Goal: Transaction & Acquisition: Purchase product/service

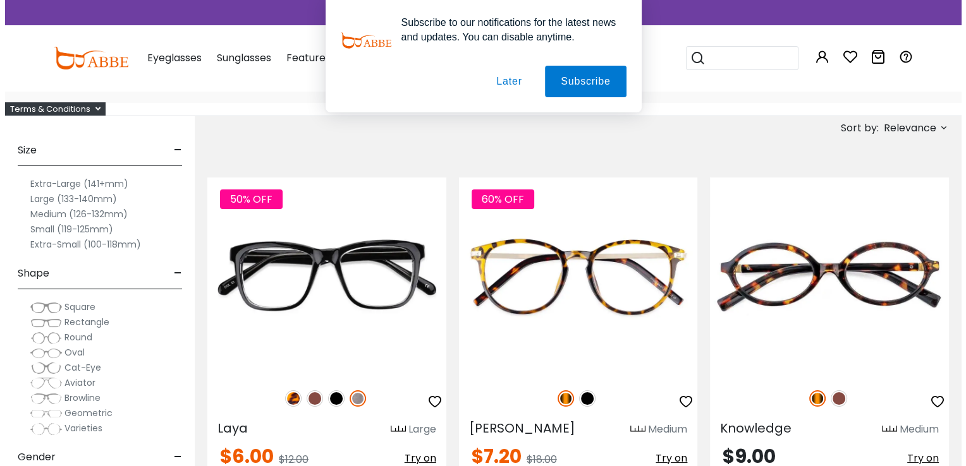
scroll to position [63, 0]
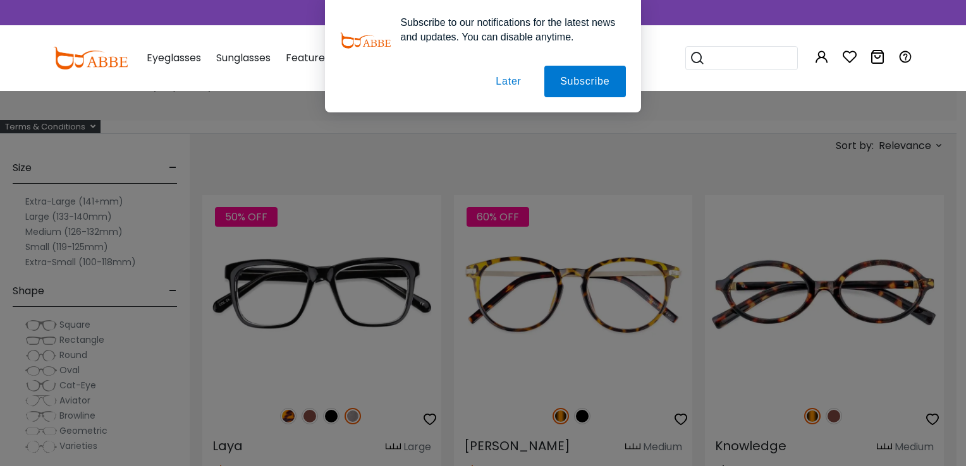
click at [511, 87] on button "Later" at bounding box center [508, 82] width 57 height 32
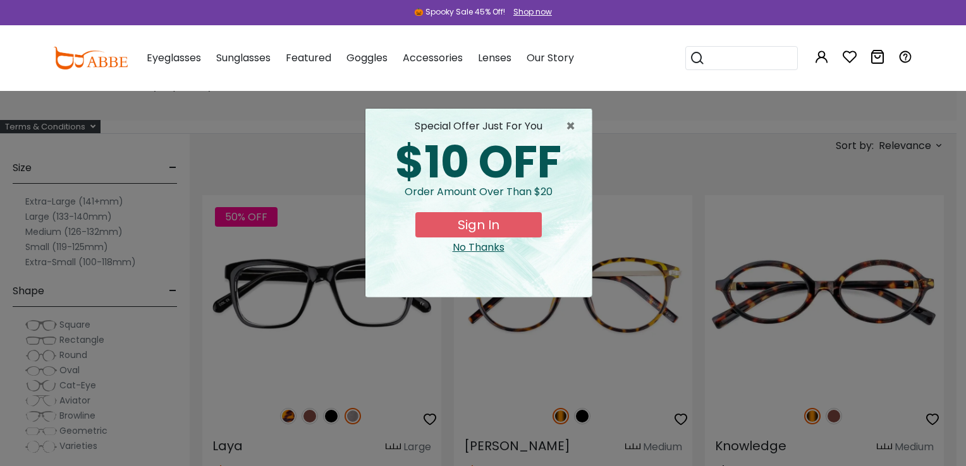
click at [485, 224] on button "Sign In" at bounding box center [478, 224] width 126 height 25
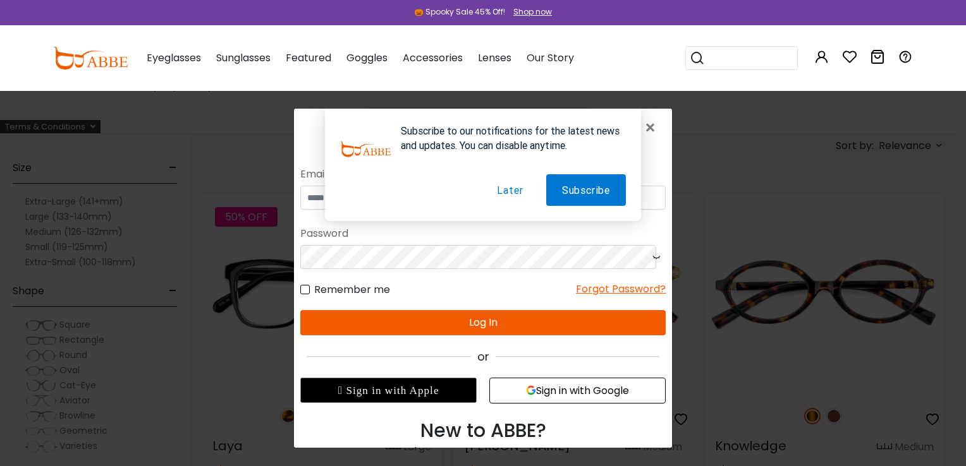
click at [325, 198] on div "Subscribe to our notifications for the latest news and updates. You can disable…" at bounding box center [483, 165] width 316 height 113
click at [313, 197] on div "Subscribe to our notifications for the latest news and updates. You can disable…" at bounding box center [483, 165] width 378 height 113
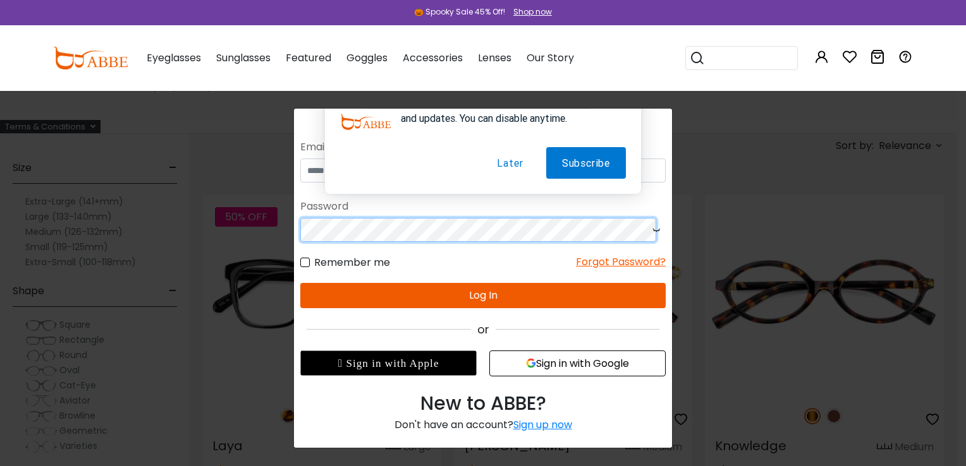
scroll to position [30, 0]
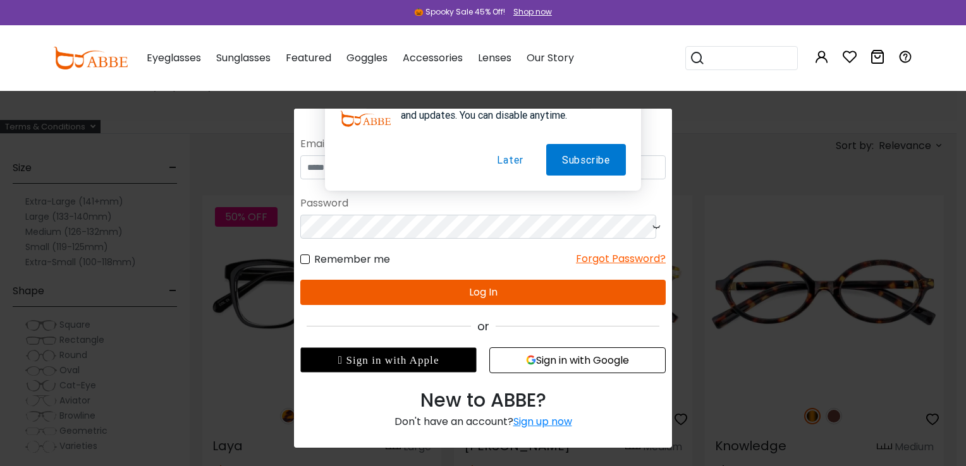
click at [562, 362] on button "Sign in with Google" at bounding box center [577, 361] width 176 height 26
click at [504, 159] on button "Later" at bounding box center [510, 160] width 58 height 32
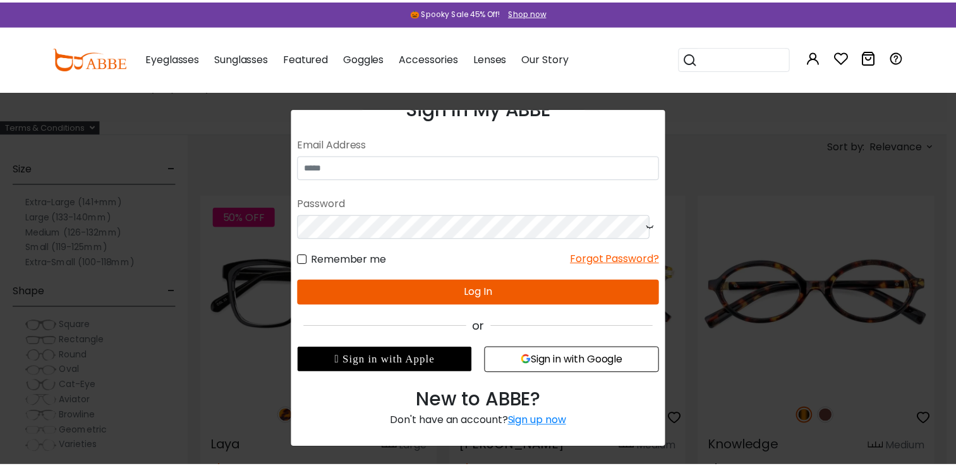
scroll to position [0, 0]
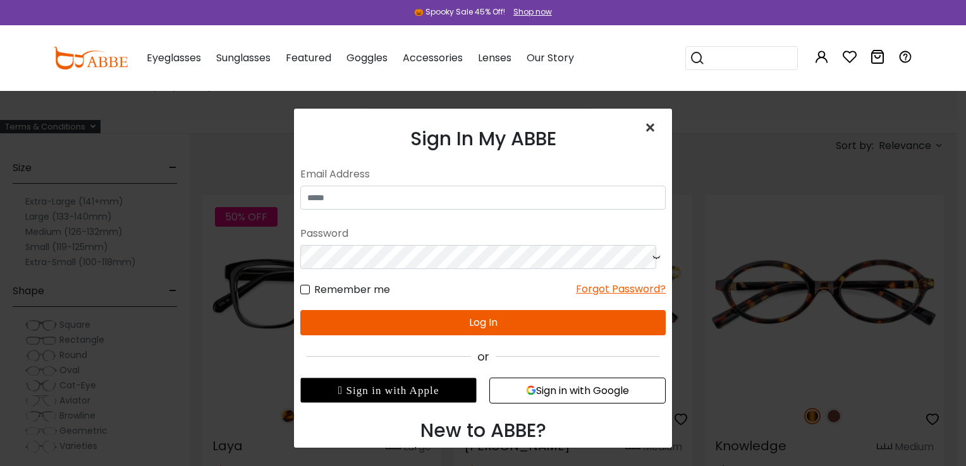
click at [643, 130] on span "×" at bounding box center [652, 127] width 18 height 27
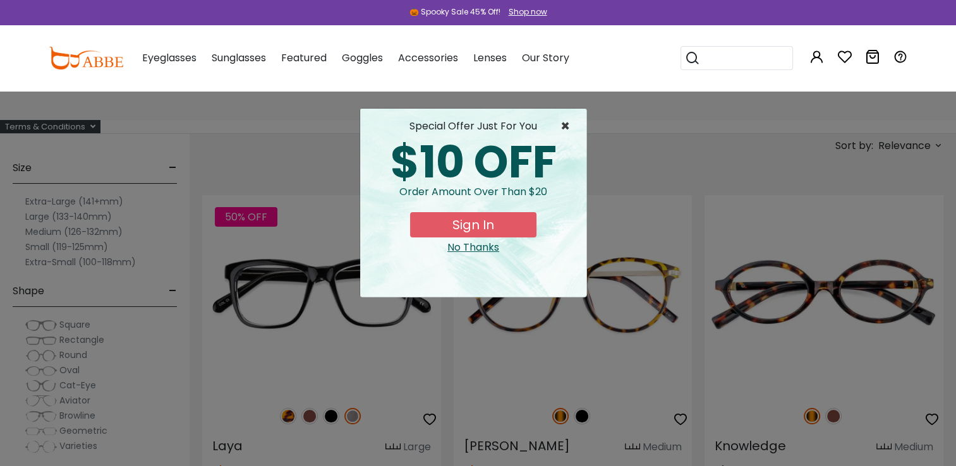
click at [565, 124] on span "×" at bounding box center [569, 126] width 16 height 15
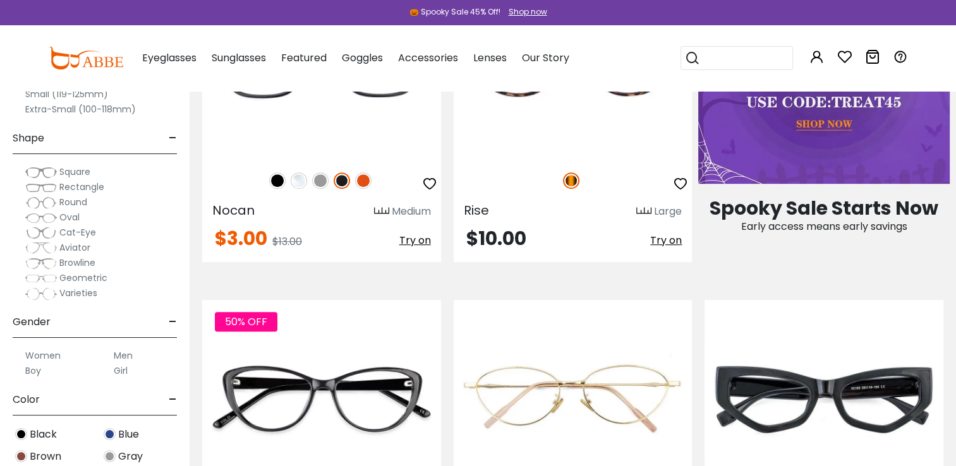
scroll to position [695, 0]
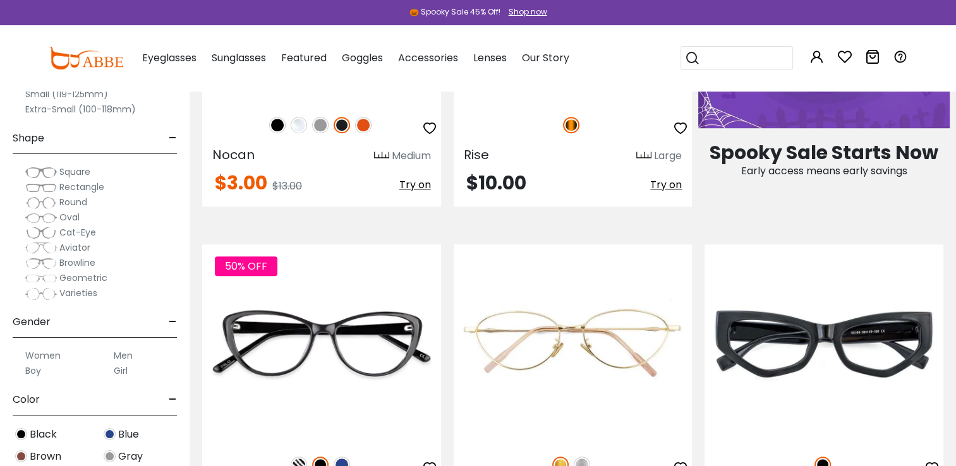
click at [48, 354] on label "Women" at bounding box center [42, 355] width 35 height 15
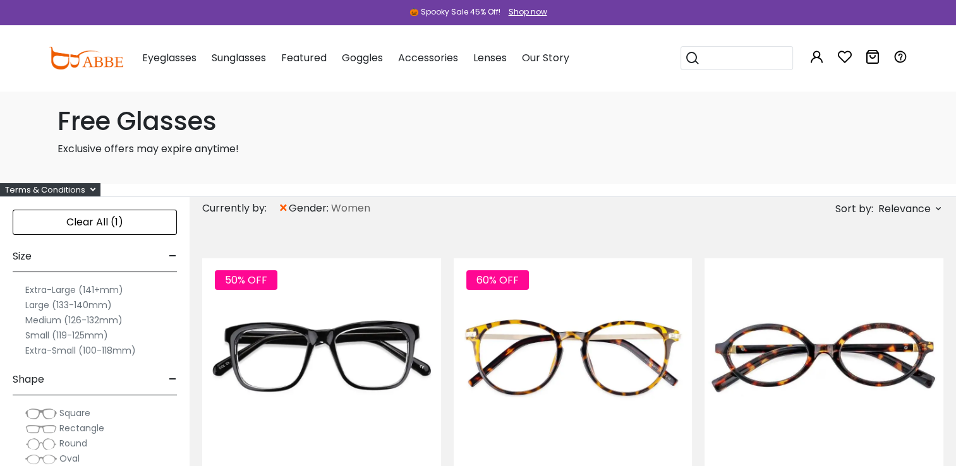
click at [37, 305] on label "Large (133-140mm)" at bounding box center [68, 305] width 87 height 15
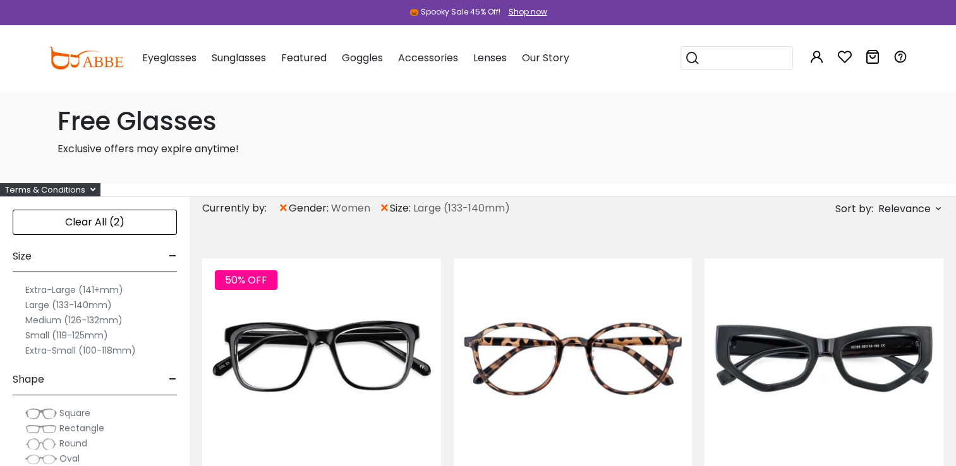
click at [910, 210] on span "Relevance" at bounding box center [905, 209] width 52 height 23
click at [883, 287] on label "Prices Low To High" at bounding box center [891, 290] width 91 height 15
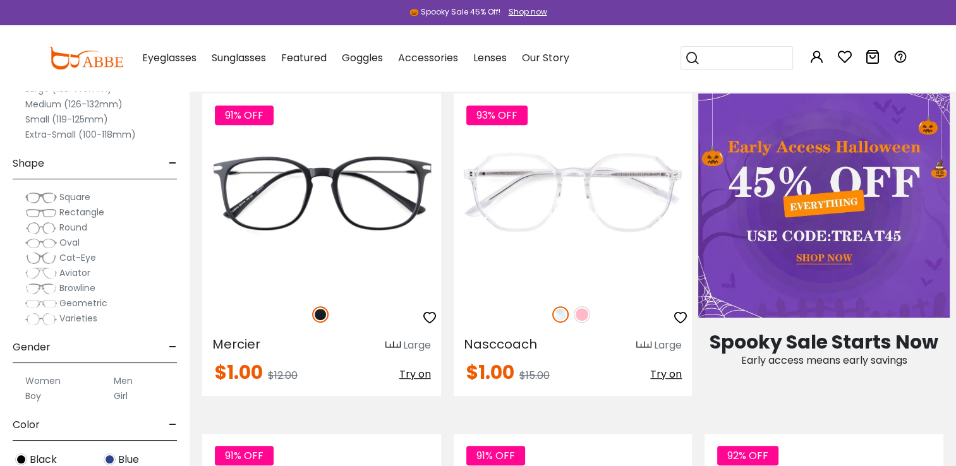
scroll to position [442, 0]
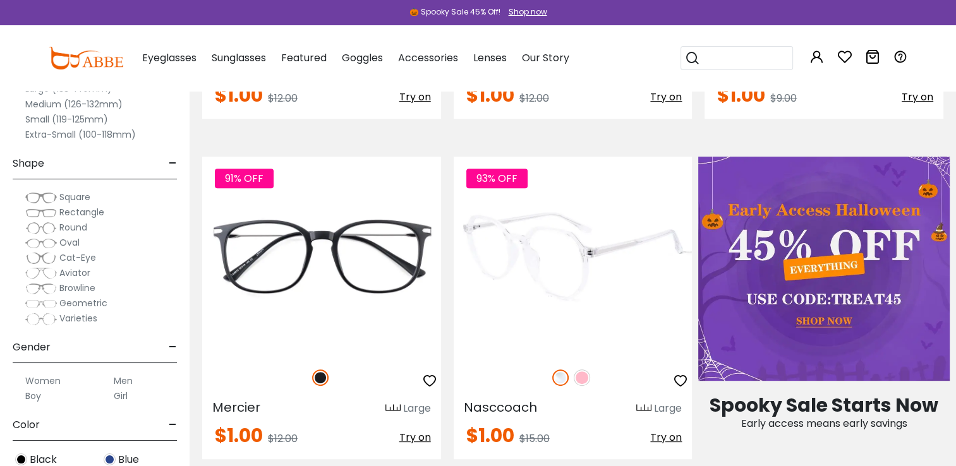
click at [554, 260] on img at bounding box center [573, 256] width 239 height 199
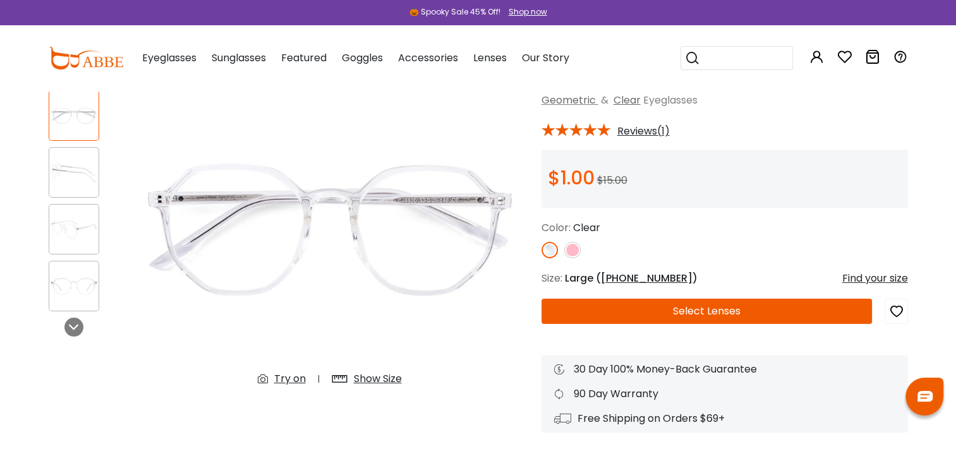
scroll to position [126, 0]
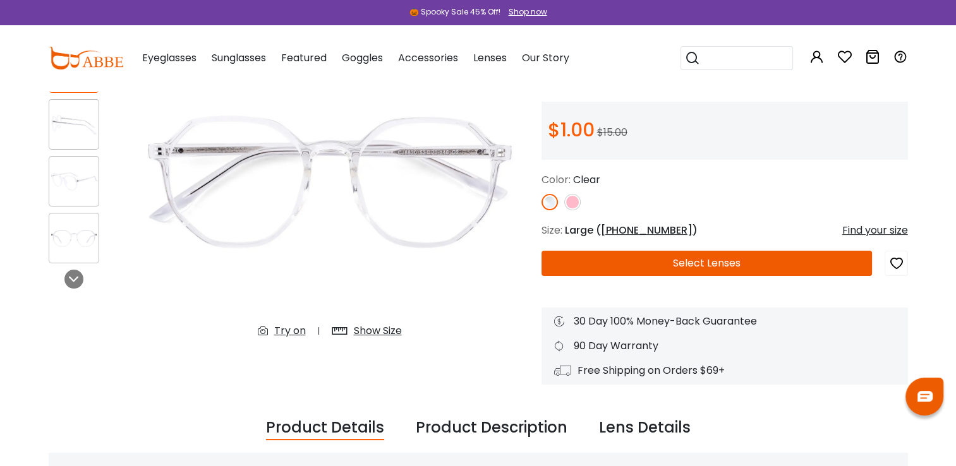
click at [571, 204] on img at bounding box center [572, 202] width 16 height 16
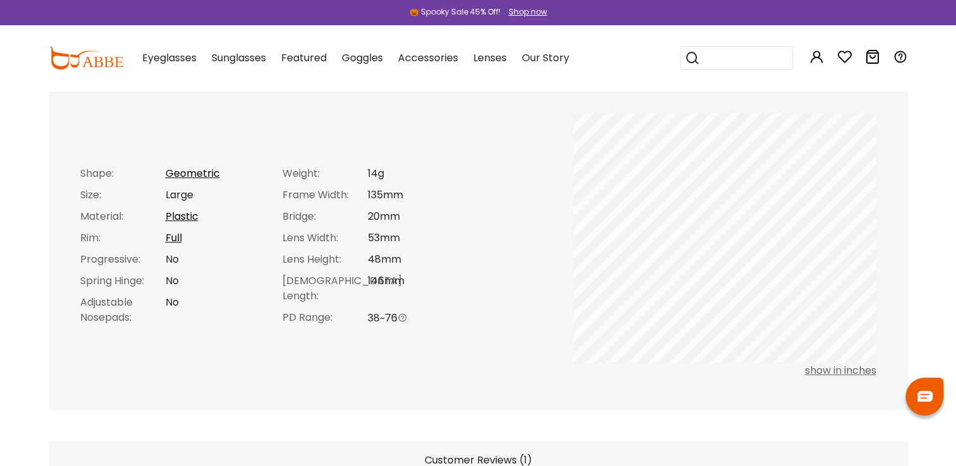
scroll to position [442, 0]
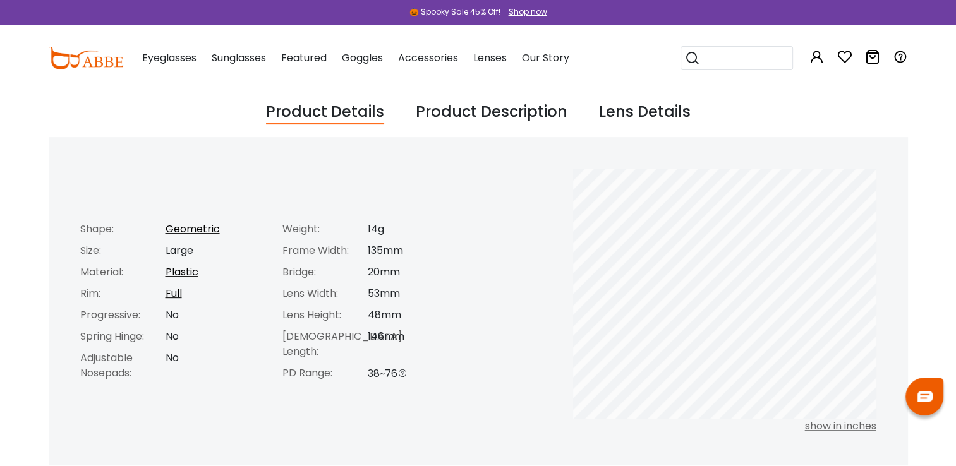
click at [655, 119] on div "Lens Details" at bounding box center [645, 112] width 92 height 24
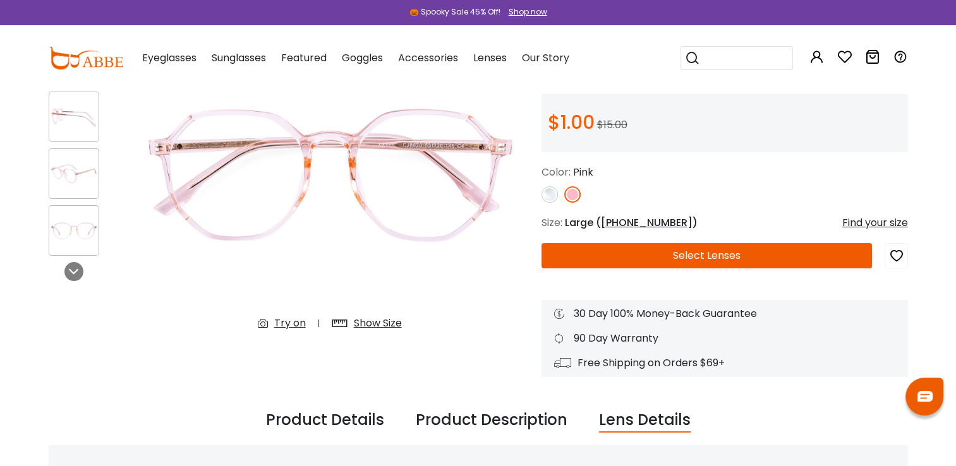
scroll to position [126, 0]
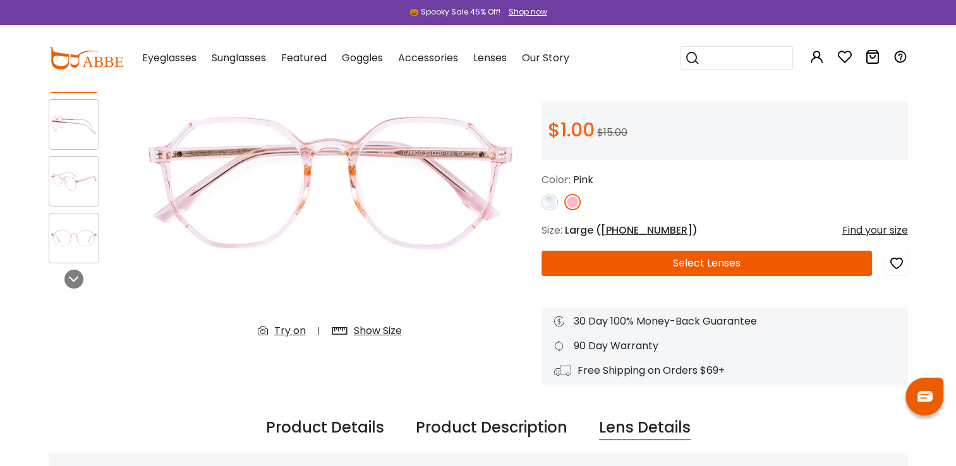
click at [715, 263] on button "Select Lenses" at bounding box center [707, 263] width 331 height 25
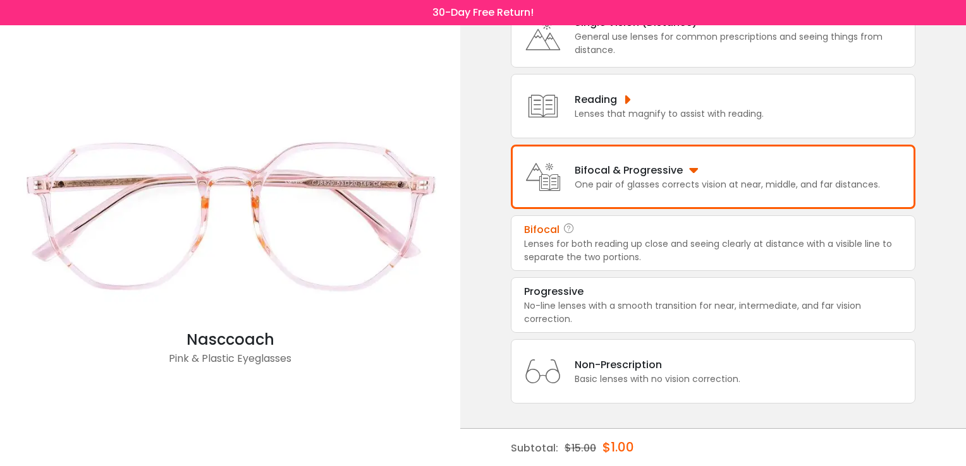
scroll to position [111, 0]
click at [551, 299] on div "No-line lenses with a smooth transition for near, intermediate, and far vision …" at bounding box center [713, 312] width 378 height 27
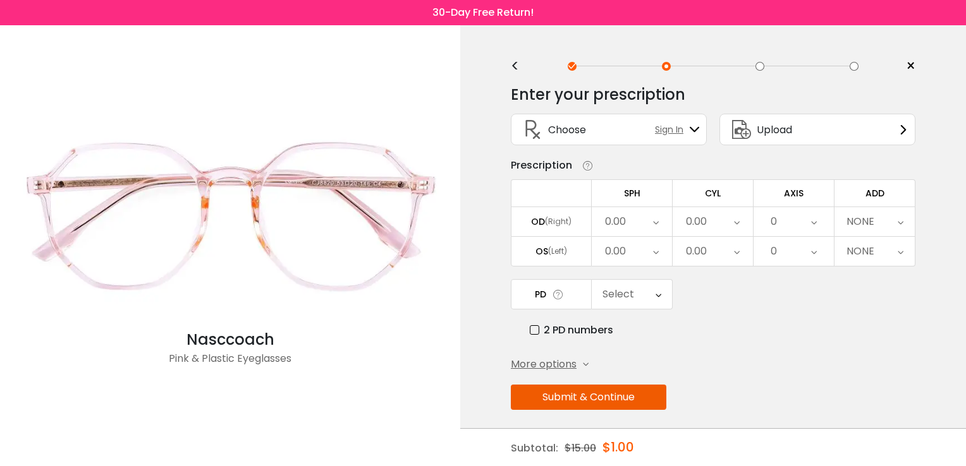
scroll to position [0, 0]
click at [651, 221] on div "0.00" at bounding box center [632, 221] width 80 height 29
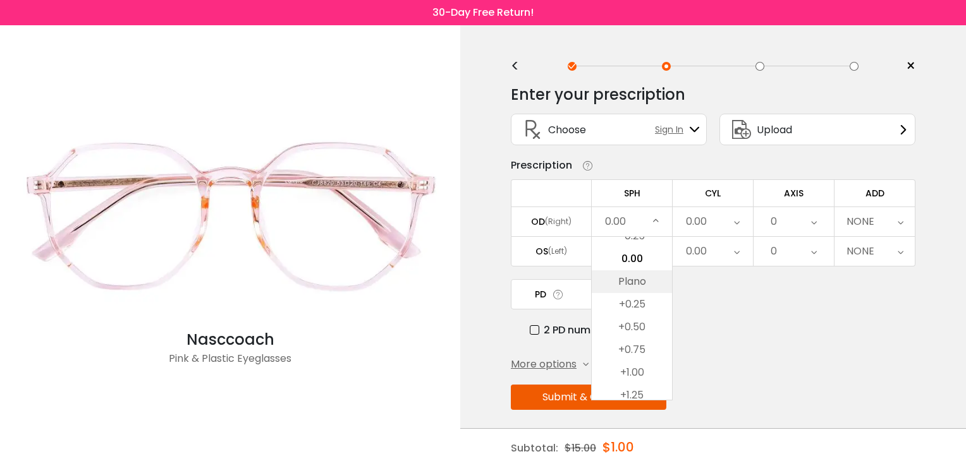
scroll to position [1801, 0]
click at [632, 287] on li "Plano" at bounding box center [632, 290] width 80 height 23
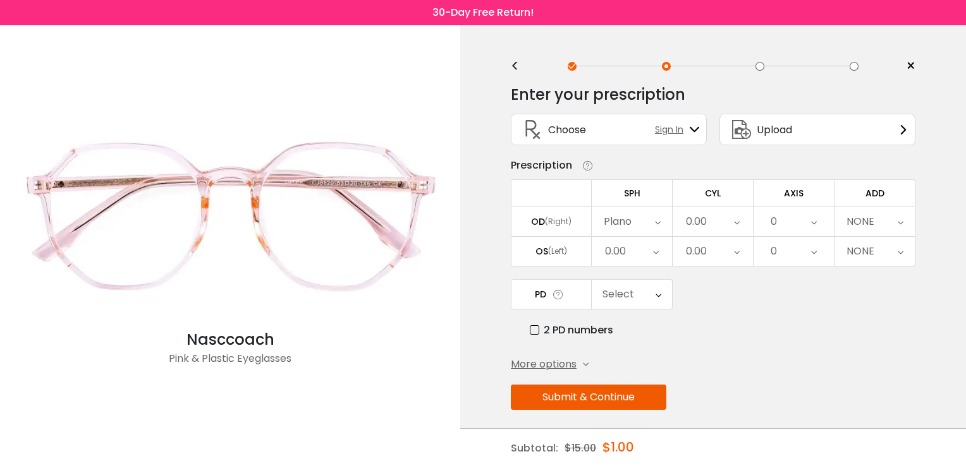
click at [659, 254] on div "0.00" at bounding box center [632, 251] width 80 height 29
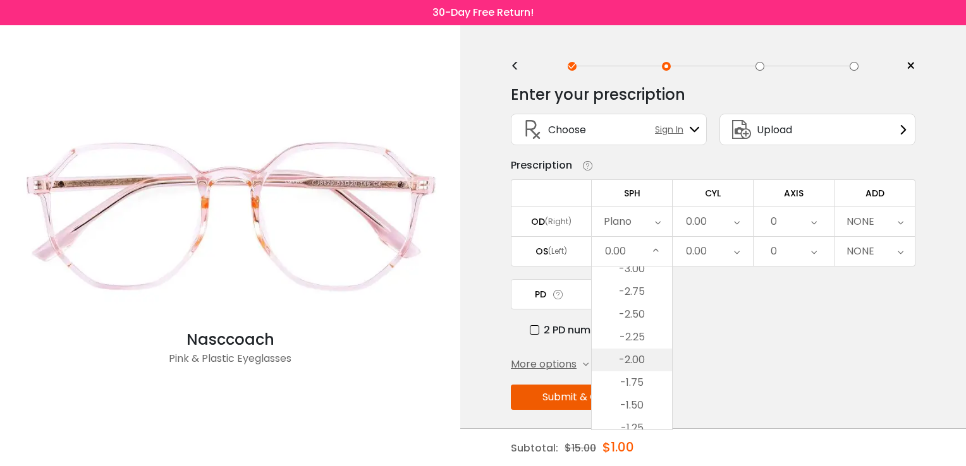
scroll to position [1549, 0]
click at [622, 296] on li "-2.75" at bounding box center [632, 299] width 80 height 23
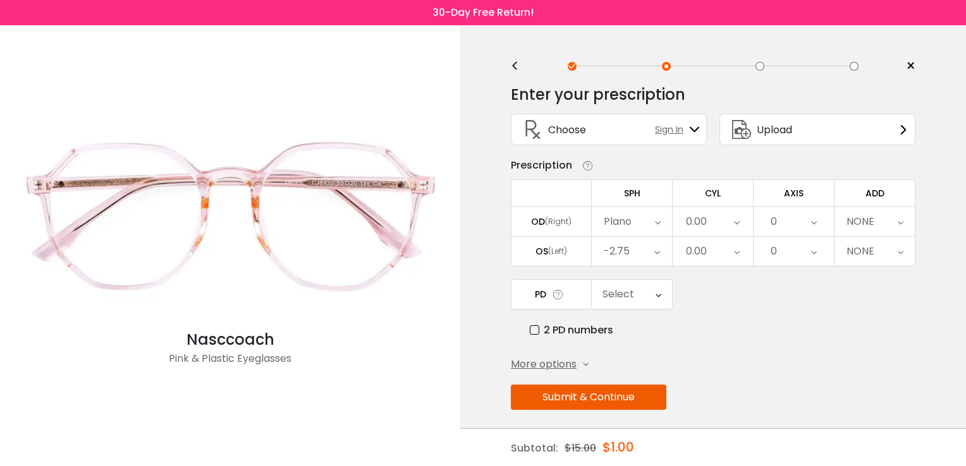
click at [735, 226] on icon at bounding box center [737, 221] width 6 height 29
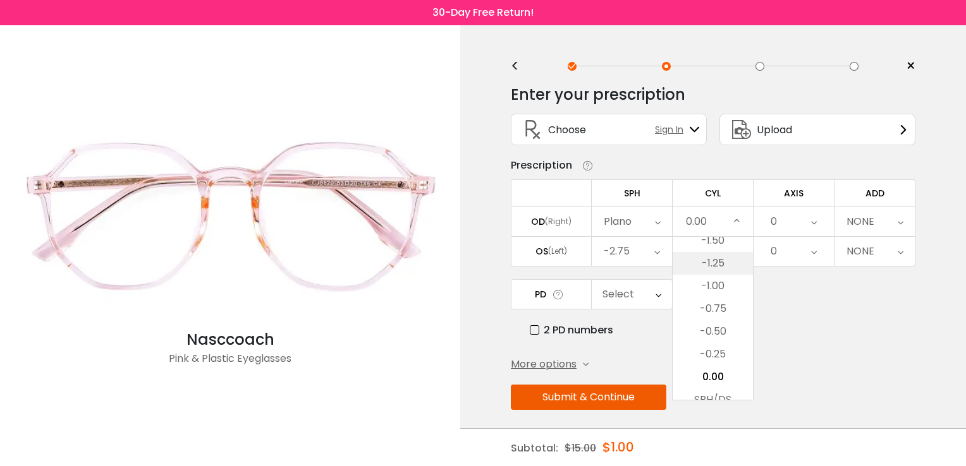
scroll to position [401, 0]
click at [710, 256] on li "-1.50" at bounding box center [712, 257] width 80 height 23
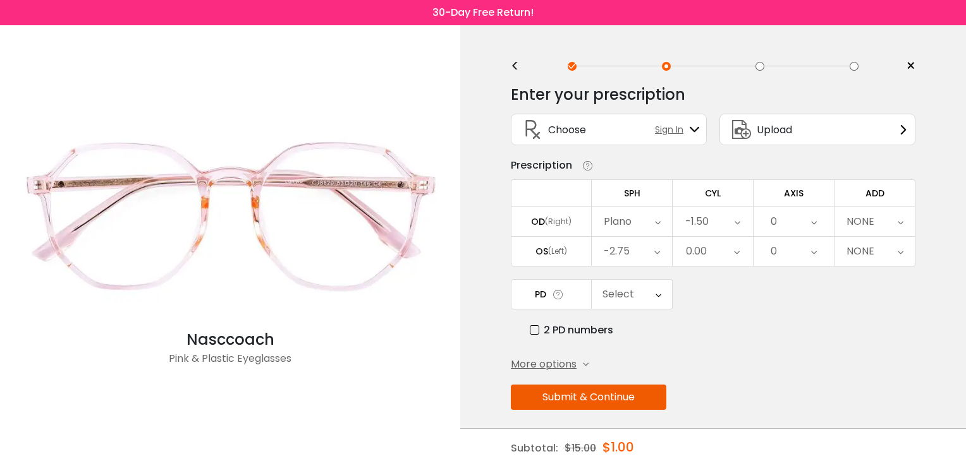
click at [737, 252] on icon at bounding box center [737, 251] width 6 height 29
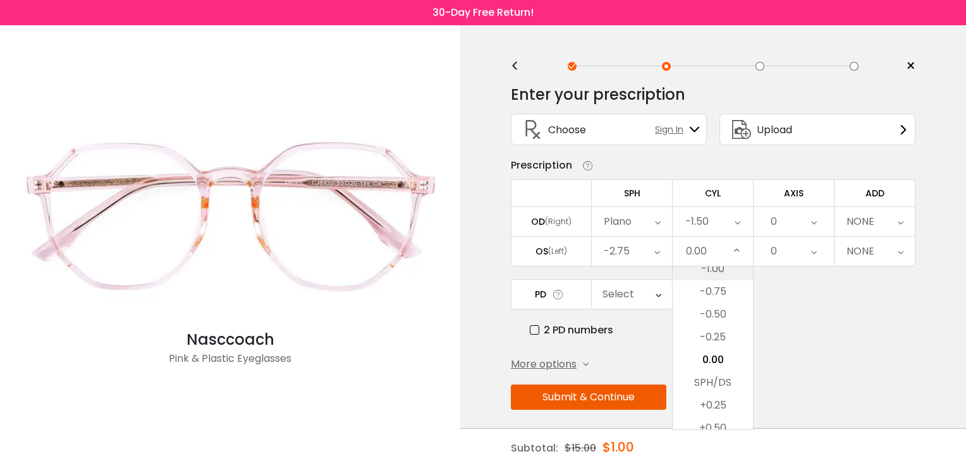
click at [722, 266] on li "-1.00" at bounding box center [712, 269] width 80 height 23
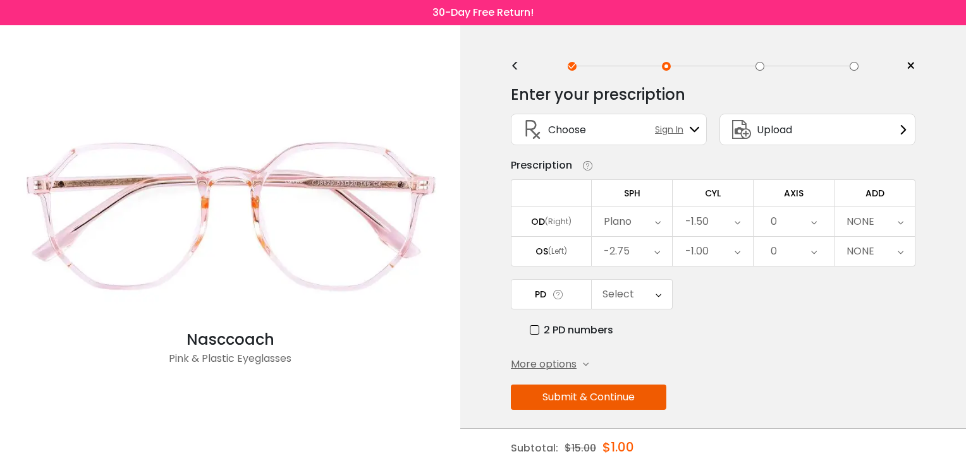
click at [815, 221] on icon at bounding box center [814, 221] width 6 height 29
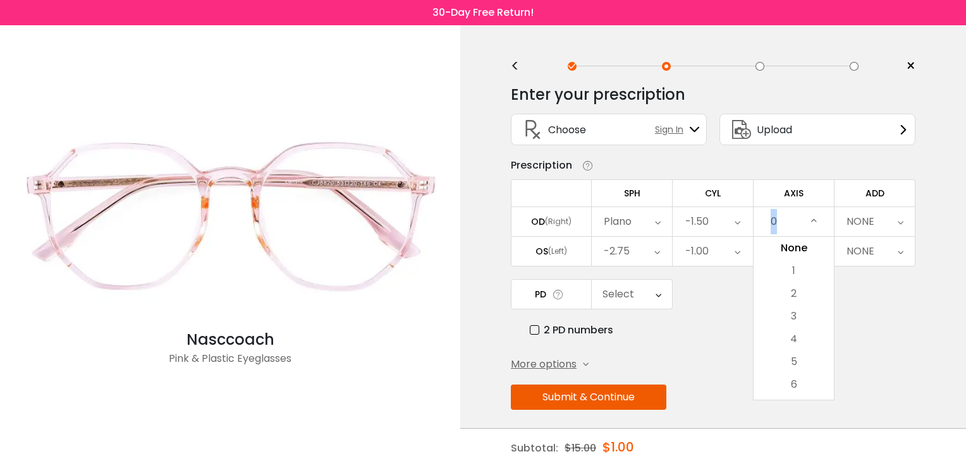
drag, startPoint x: 788, startPoint y: 219, endPoint x: 754, endPoint y: 212, distance: 35.0
click at [753, 216] on tr "OD (Right) [GEOGRAPHIC_DATA] Cancel SPH OD Save -20.00 -19.75 -19.50 -19.25 -19…" at bounding box center [713, 222] width 405 height 30
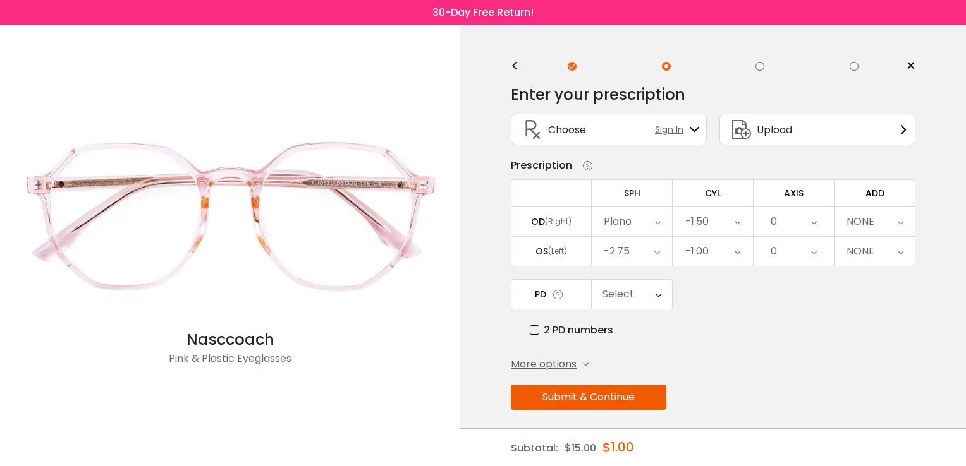
click at [813, 225] on icon at bounding box center [814, 221] width 6 height 29
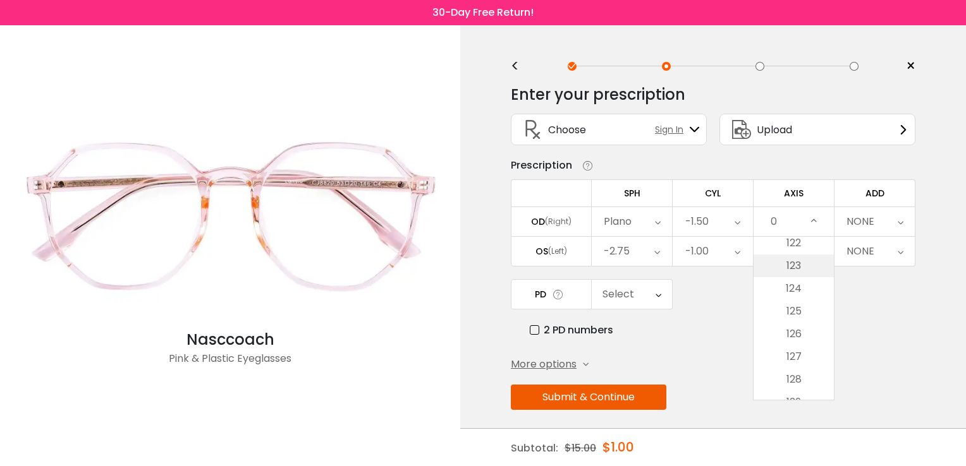
click at [791, 270] on li "123" at bounding box center [793, 266] width 80 height 23
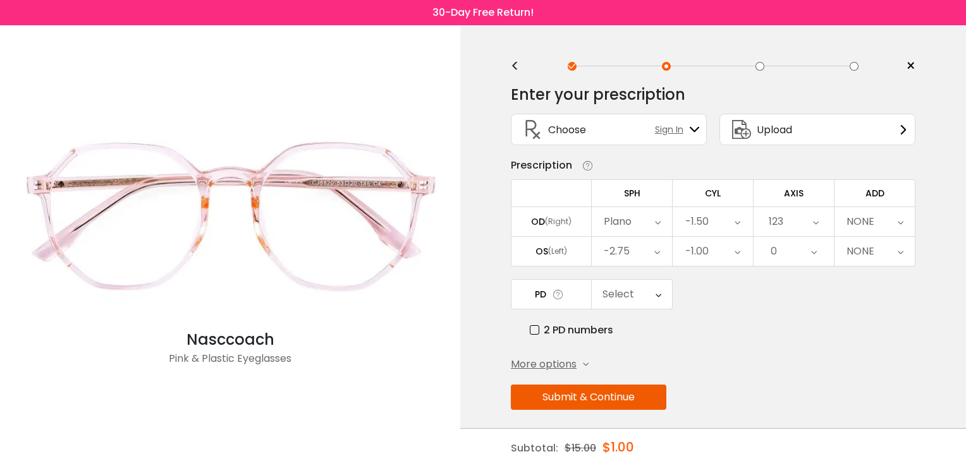
click at [814, 252] on icon at bounding box center [814, 251] width 6 height 29
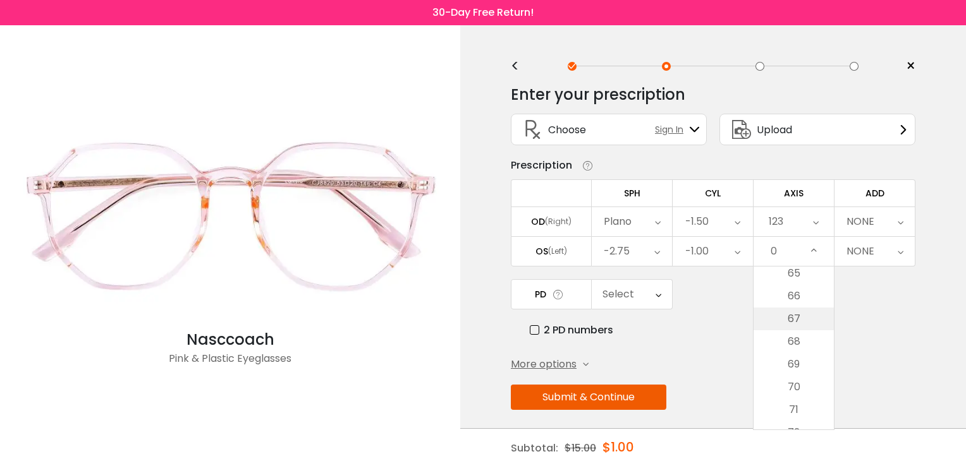
scroll to position [1454, 0]
click at [796, 326] on li "66" at bounding box center [793, 326] width 80 height 23
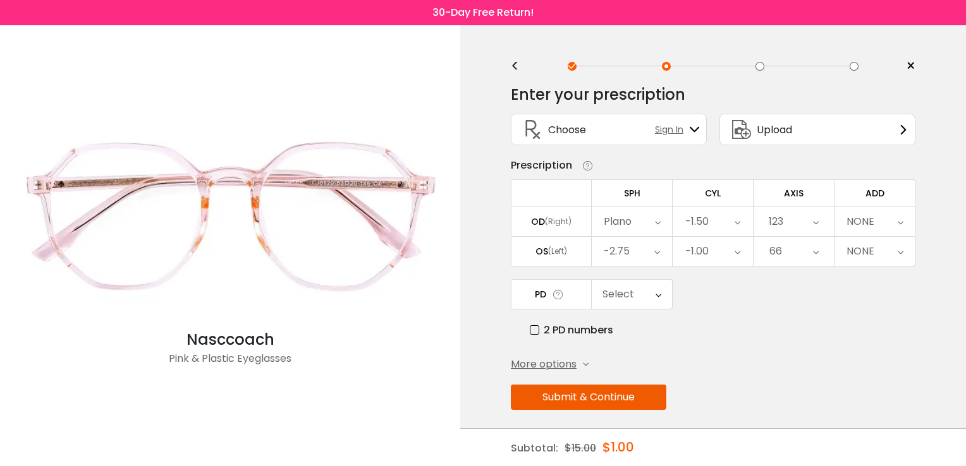
click at [898, 221] on icon at bounding box center [901, 221] width 6 height 29
click at [871, 297] on li "+2.50" at bounding box center [874, 298] width 80 height 23
click at [659, 295] on icon at bounding box center [658, 294] width 6 height 29
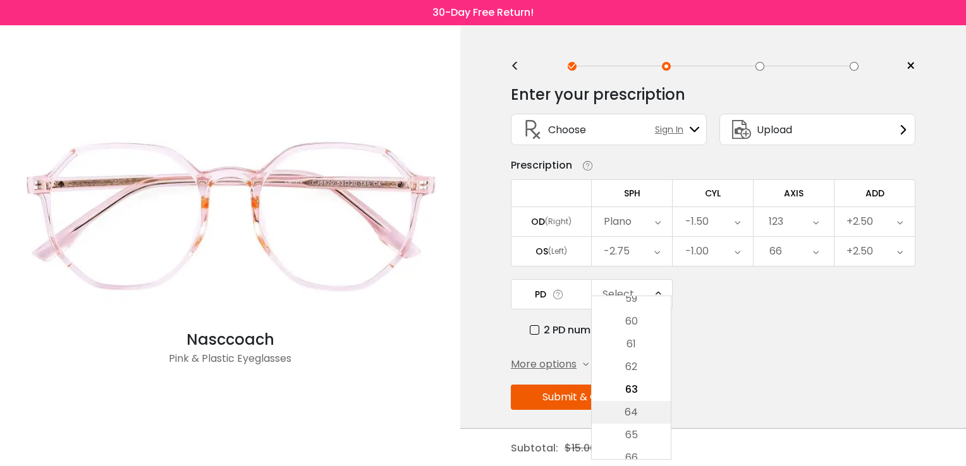
click at [633, 411] on li "64" at bounding box center [631, 412] width 79 height 23
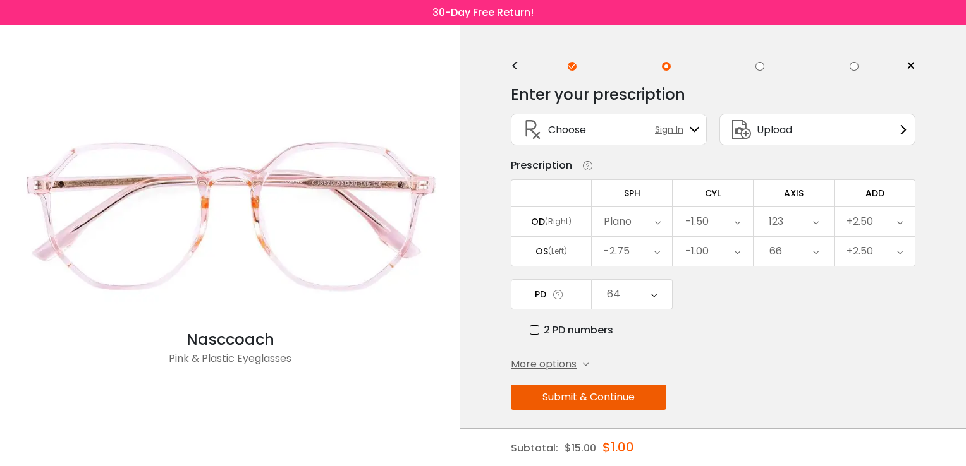
click at [605, 397] on button "Submit & Continue" at bounding box center [588, 397] width 155 height 25
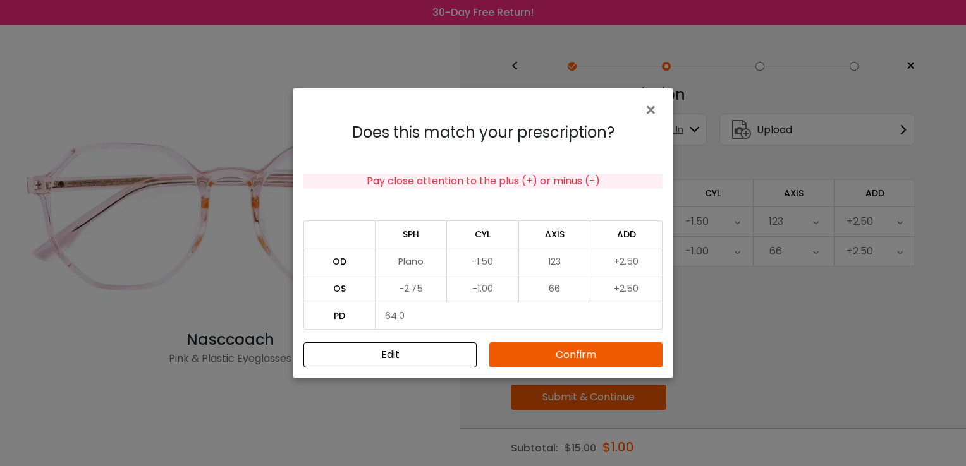
click at [569, 352] on button "Confirm" at bounding box center [575, 355] width 173 height 25
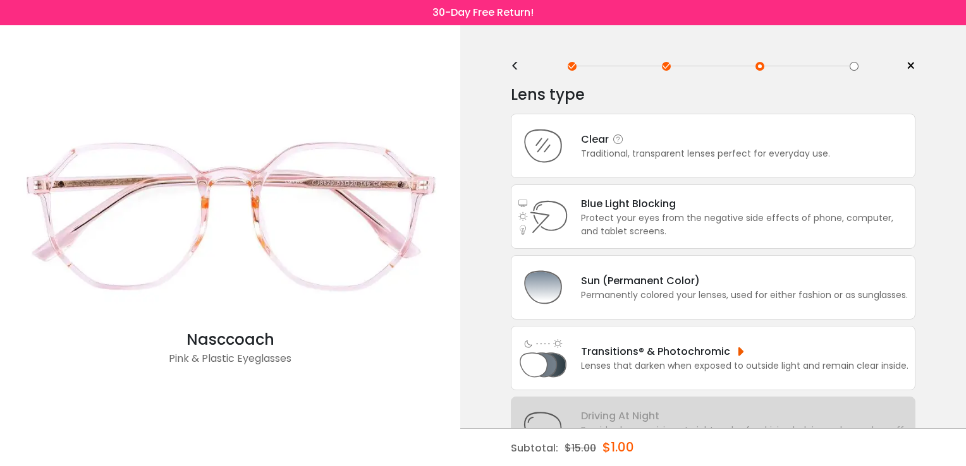
click at [629, 154] on div "Traditional, transparent lenses perfect for everyday use." at bounding box center [705, 153] width 249 height 13
